Goal: Information Seeking & Learning: Learn about a topic

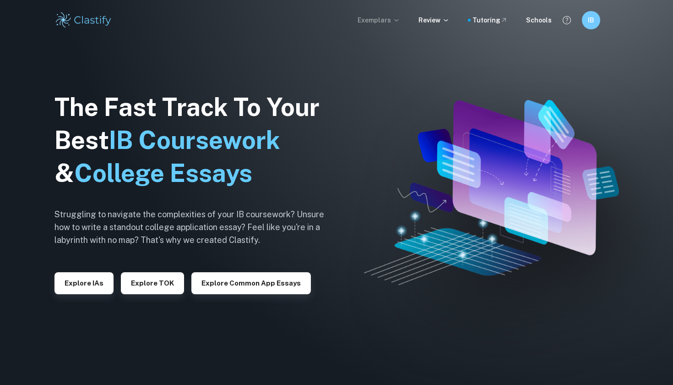
click at [400, 19] on icon at bounding box center [396, 19] width 7 height 7
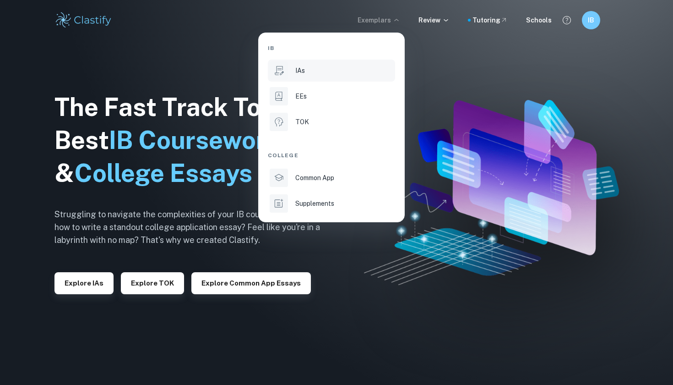
click at [316, 74] on div "IAs" at bounding box center [344, 70] width 98 height 10
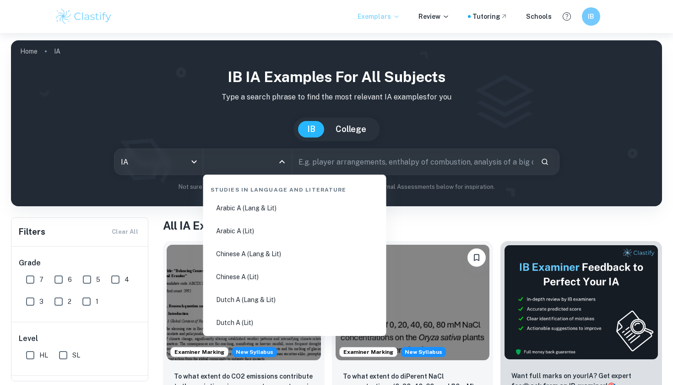
click at [216, 161] on input "All Subjects" at bounding box center [240, 161] width 66 height 17
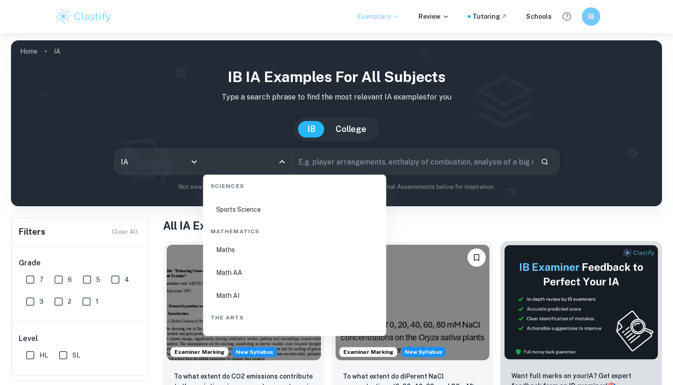
scroll to position [1540, 0]
click at [235, 276] on li "Math AA" at bounding box center [295, 270] width 176 height 21
type input "Math AA"
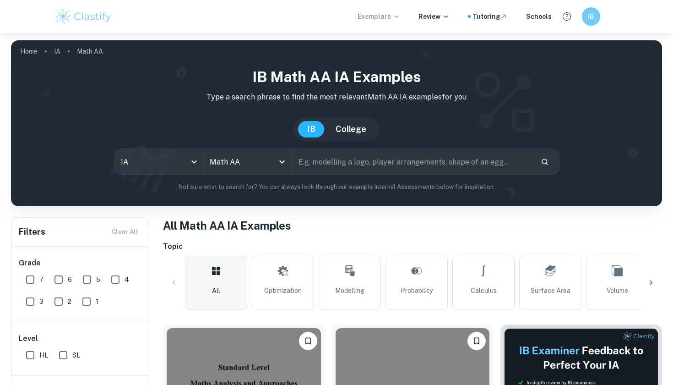
scroll to position [33, 0]
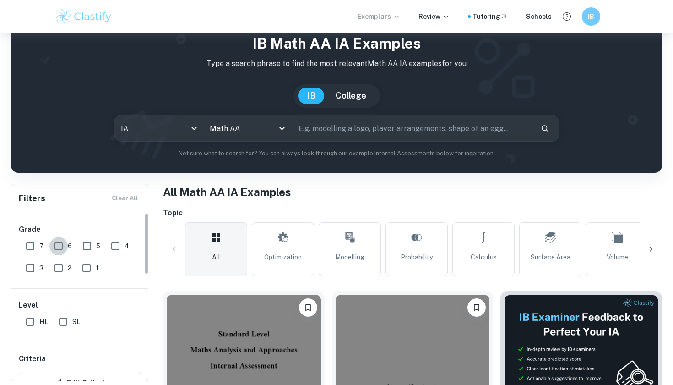
click at [62, 247] on input "6" at bounding box center [58, 246] width 18 height 18
checkbox input "true"
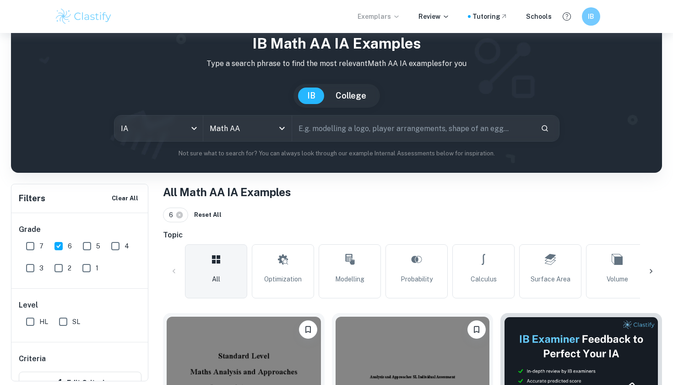
click at [33, 247] on input "7" at bounding box center [30, 246] width 18 height 18
checkbox input "true"
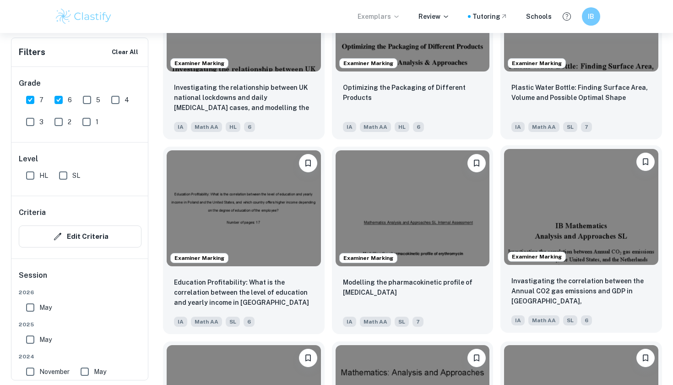
scroll to position [7422, 0]
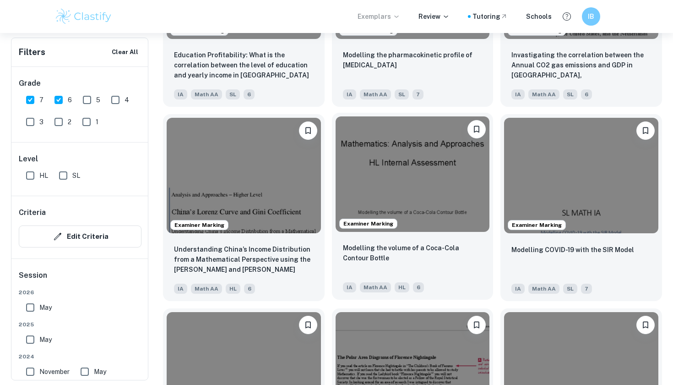
click at [460, 242] on div "Modelling the volume of a Coca-Cola Contour Bottle IA Math AA HL 6" at bounding box center [413, 267] width 162 height 64
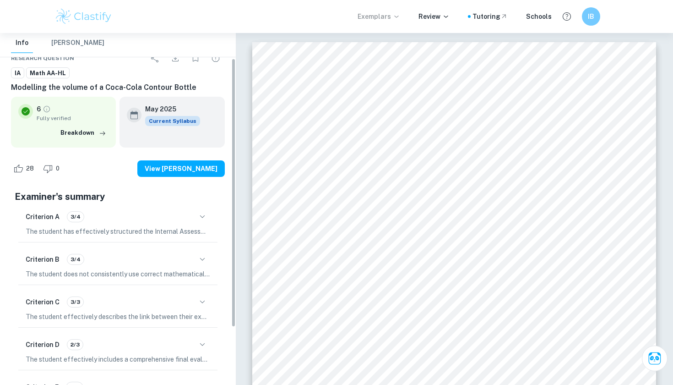
scroll to position [54, 0]
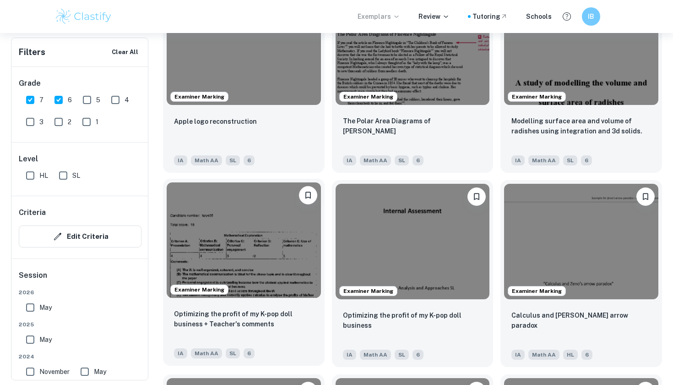
scroll to position [7658, 0]
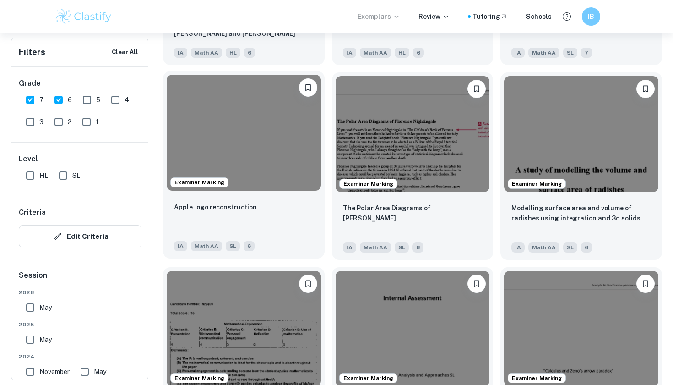
click at [261, 200] on div "Apple logo reconstruction IA Math AA SL 6" at bounding box center [244, 226] width 162 height 64
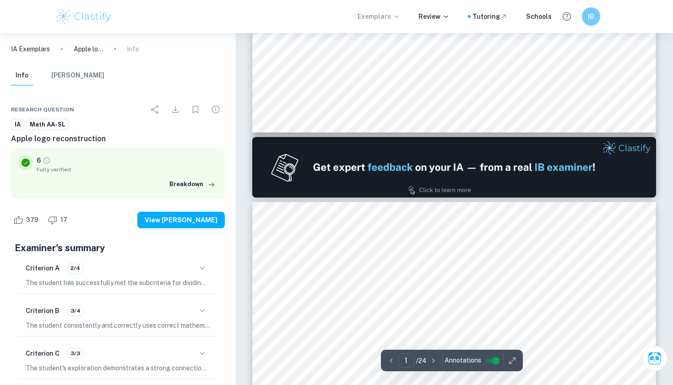
type input "2"
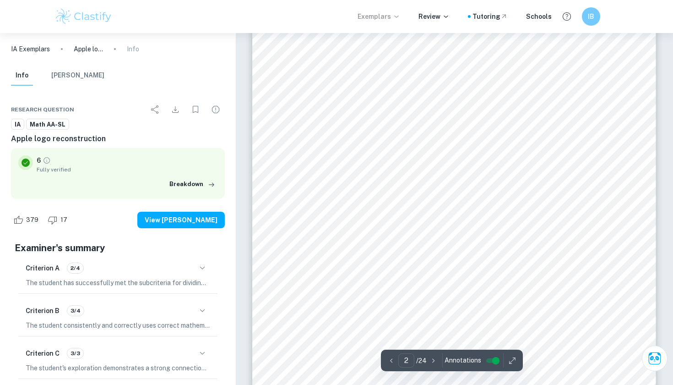
scroll to position [848, 0]
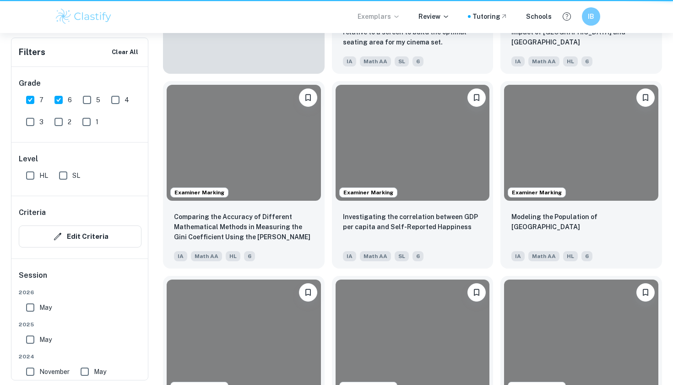
scroll to position [7658, 0]
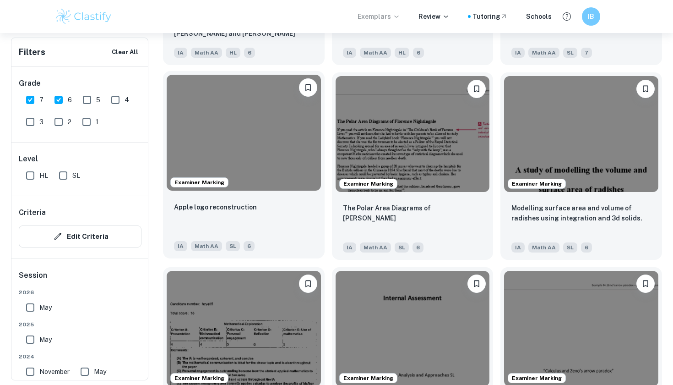
click at [268, 143] on img at bounding box center [244, 132] width 154 height 115
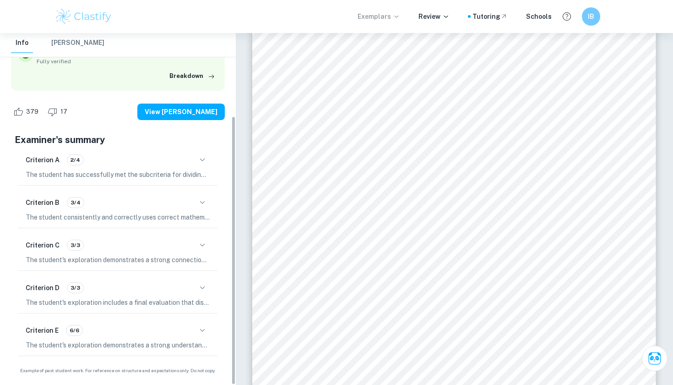
scroll to position [108, 0]
click at [199, 157] on icon "button" at bounding box center [202, 160] width 11 height 11
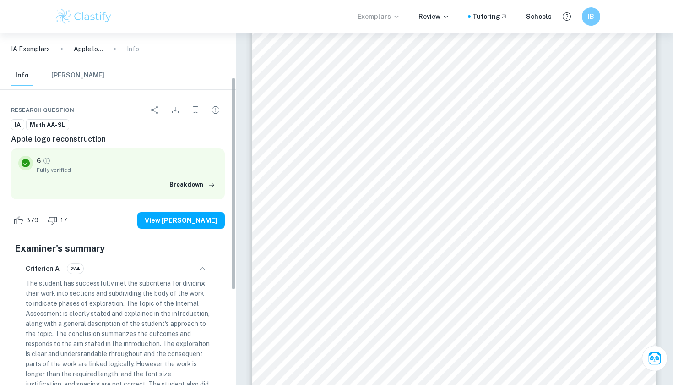
scroll to position [190, 0]
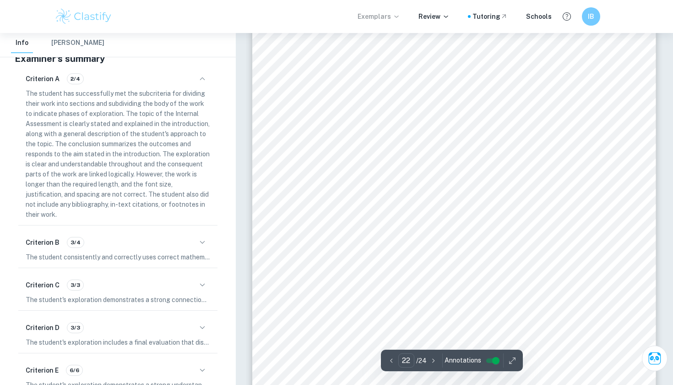
type input "23"
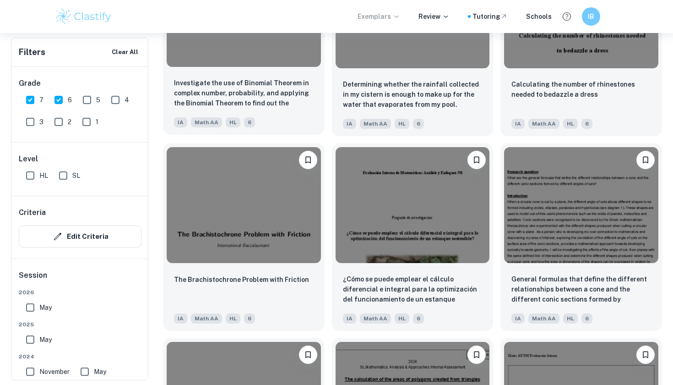
scroll to position [8529, 0]
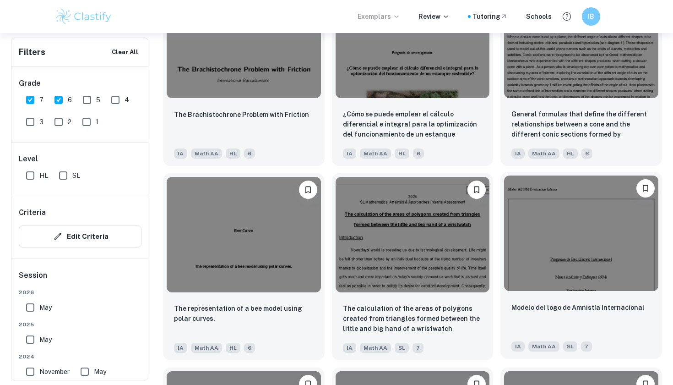
click at [543, 285] on img at bounding box center [581, 232] width 154 height 115
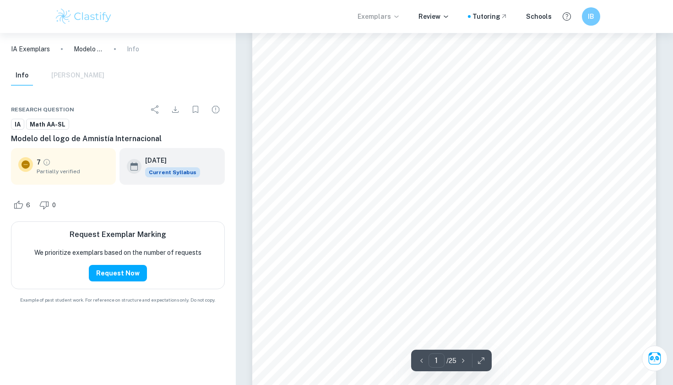
scroll to position [140, 0]
